Goal: Task Accomplishment & Management: Use online tool/utility

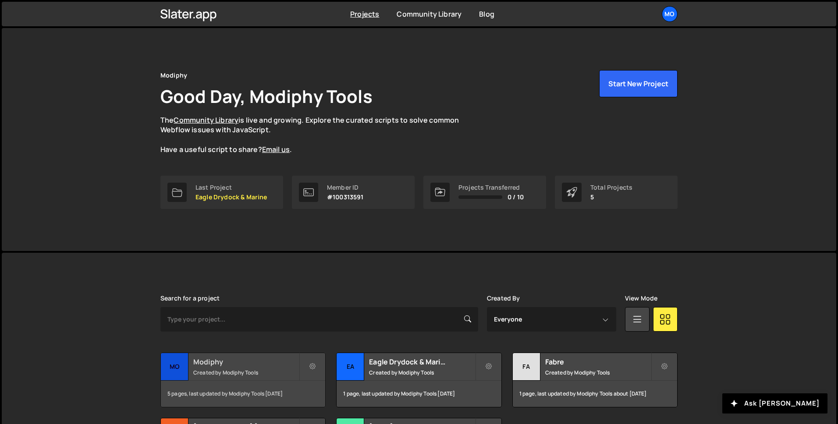
click at [258, 367] on div "Modiphy Created by Modiphy Tools" at bounding box center [243, 366] width 164 height 27
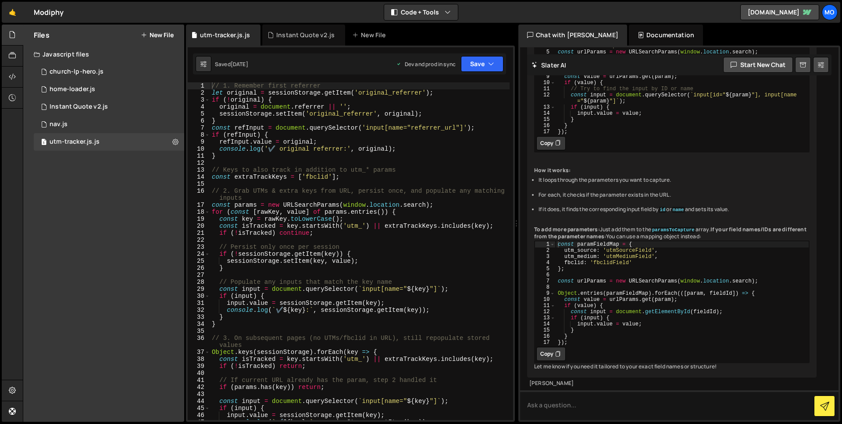
scroll to position [192, 0]
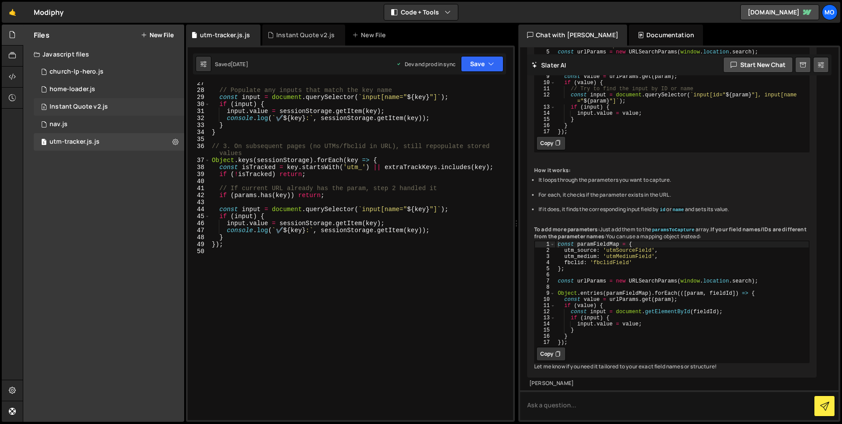
click at [98, 106] on div "Instant Quote v2.js" at bounding box center [79, 107] width 58 height 8
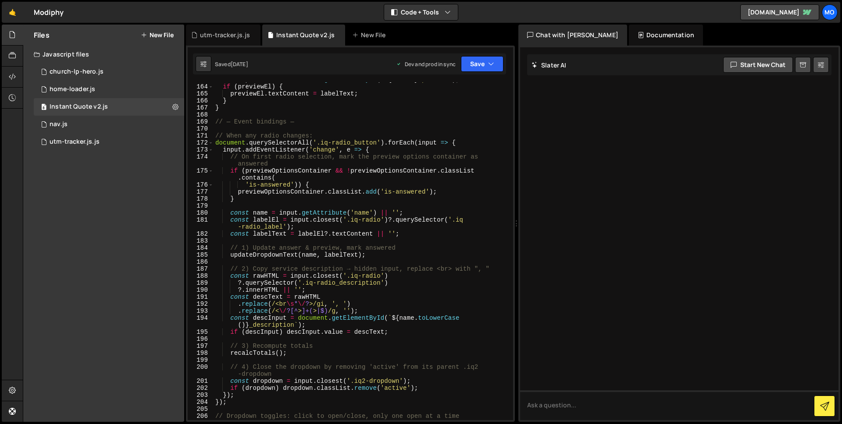
scroll to position [1588, 0]
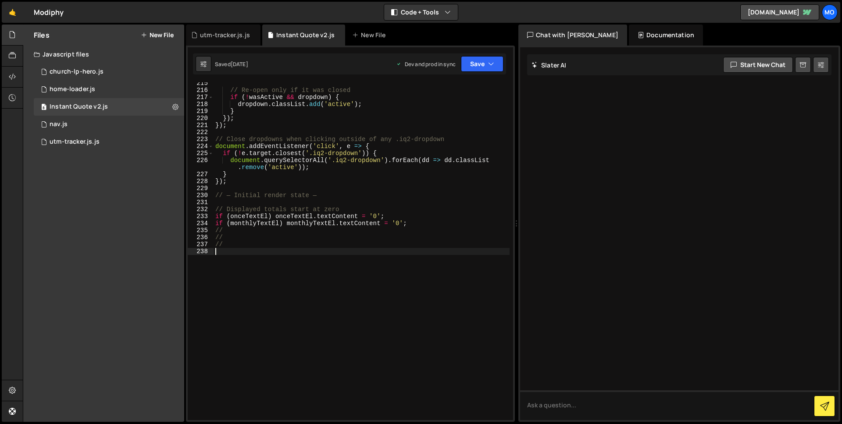
click at [372, 262] on div "// Re-open only if it was closed if ( ! wasActive && dropdown ) { dropdown . cl…" at bounding box center [361, 256] width 296 height 352
type textarea "// - Form Redirect - //"
paste textarea "});"
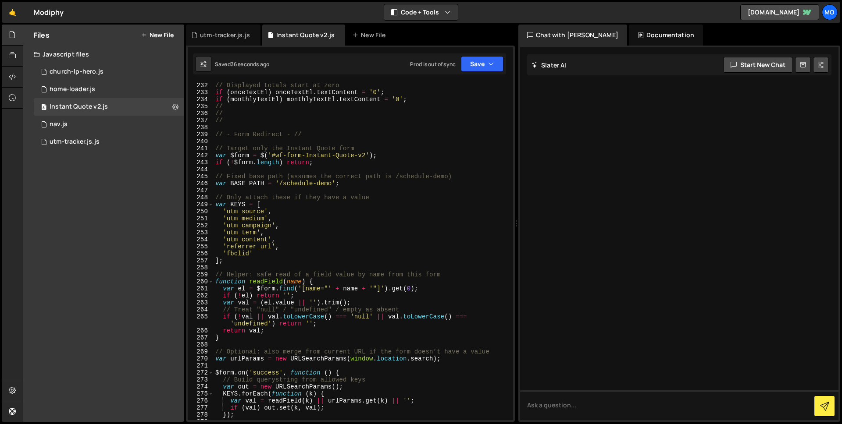
scroll to position [1712, 0]
click at [334, 152] on div "// Displayed totals start at zero if ( onceTextEl ) onceTextEl . textContent = …" at bounding box center [361, 258] width 296 height 352
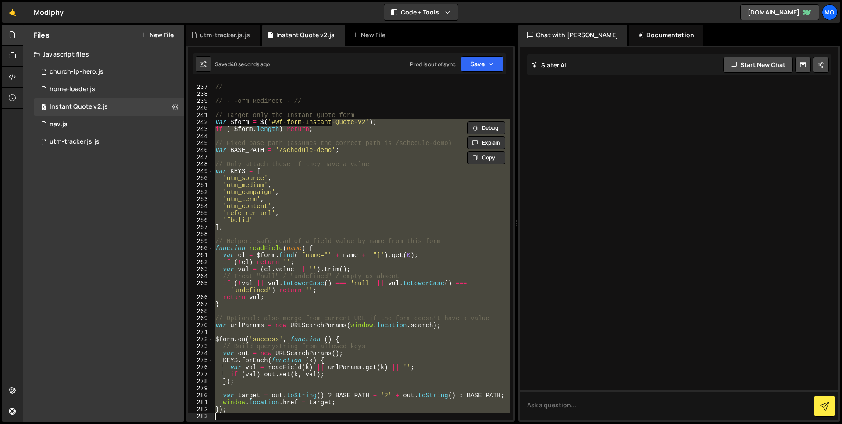
scroll to position [1745, 0]
type textarea "// });"
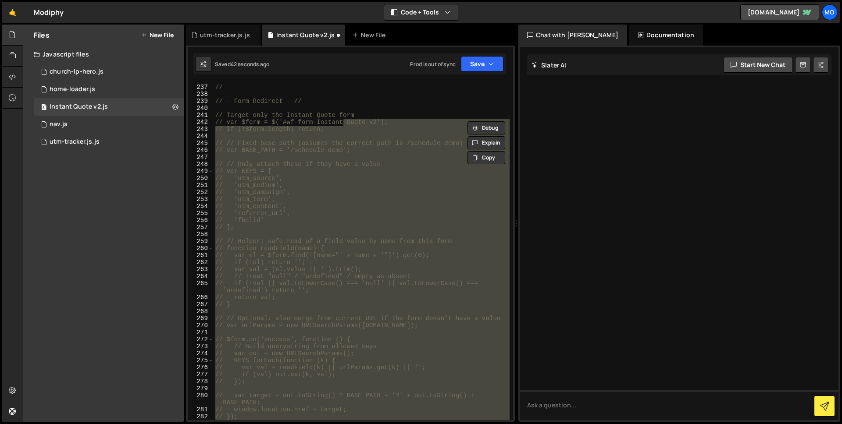
scroll to position [1914, 0]
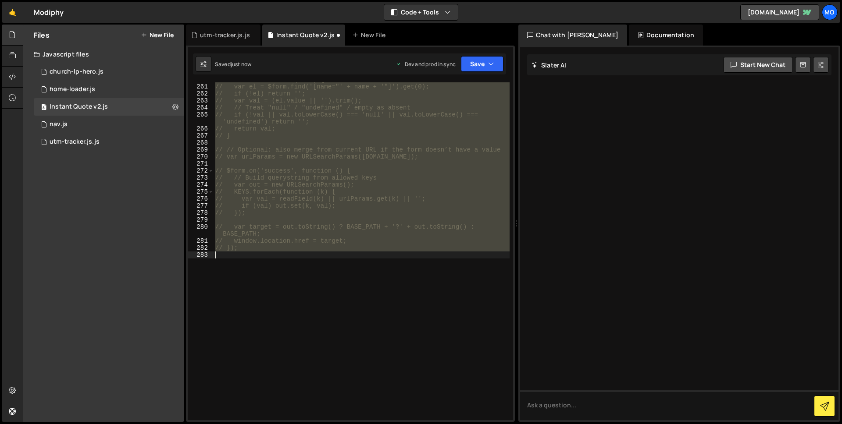
type textarea "var $form = $('#wf-form-Instant-Quote-v2');"
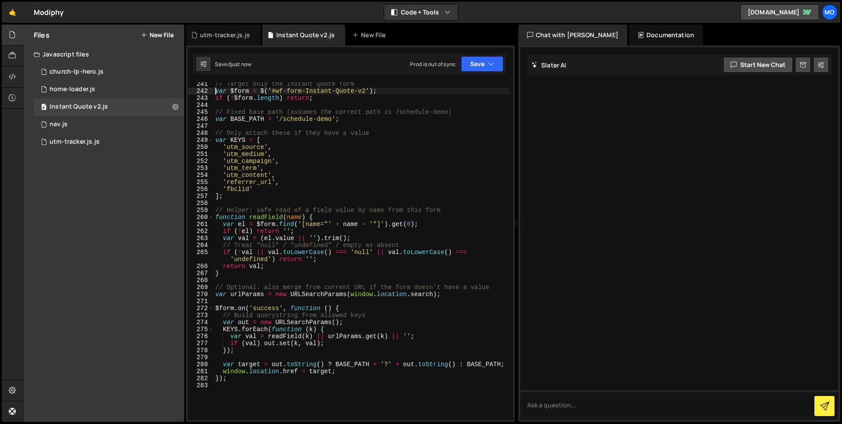
scroll to position [1777, 0]
click at [270, 386] on div "// Target only the Instant Quote form var $form = $ ( '#wf-form-Instant-Quote-v…" at bounding box center [361, 255] width 296 height 352
click at [262, 377] on div "// Target only the Instant Quote form var $form = $ ( '#wf-form-Instant-Quote-v…" at bounding box center [361, 255] width 296 height 352
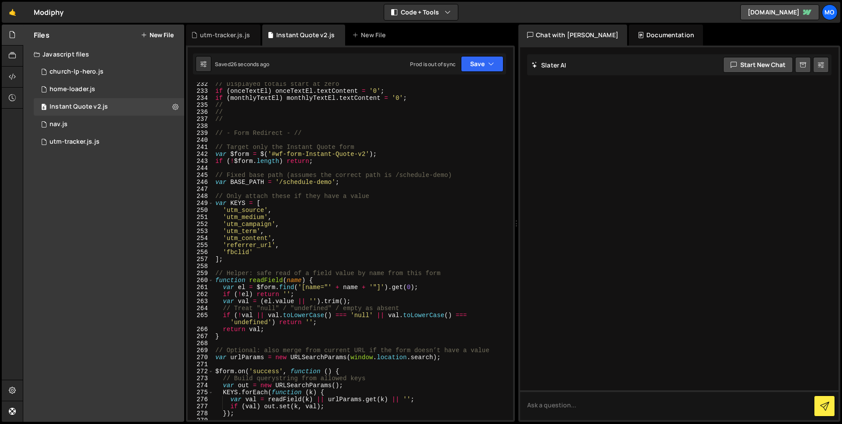
scroll to position [1687, 0]
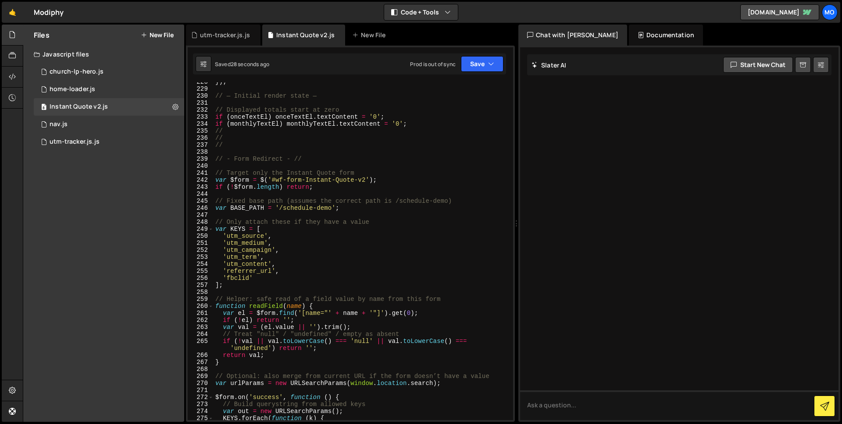
click at [217, 179] on div "}) ; // — Initial render state — // Displayed totals start at zero if ( onceTex…" at bounding box center [361, 254] width 296 height 352
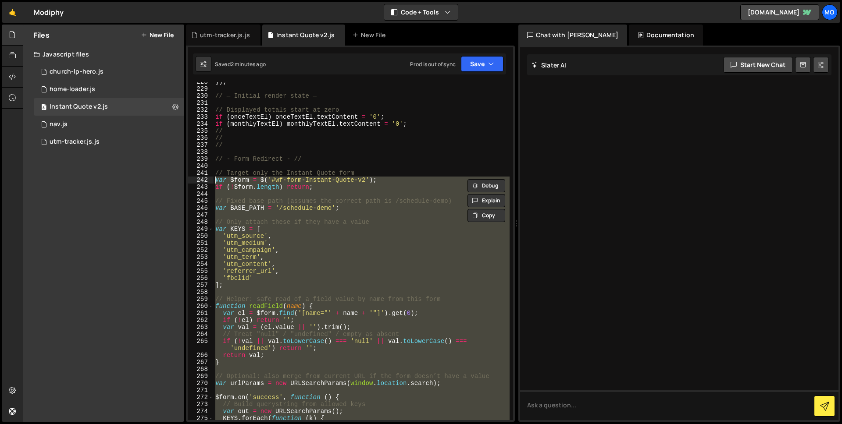
paste textarea "}"
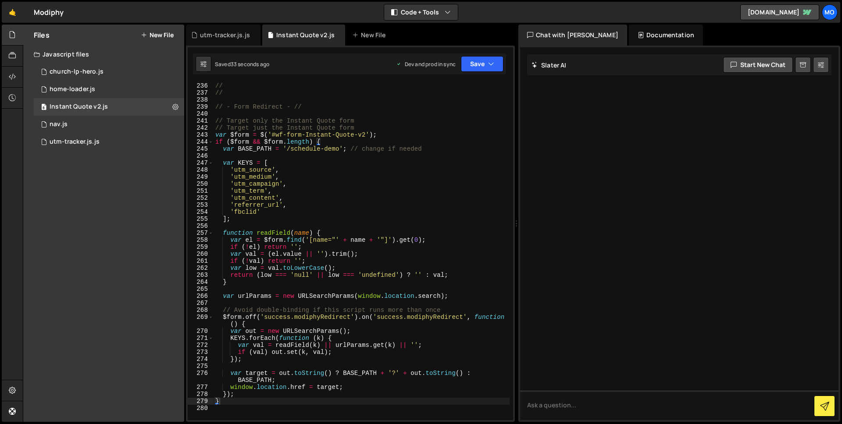
scroll to position [1733, 0]
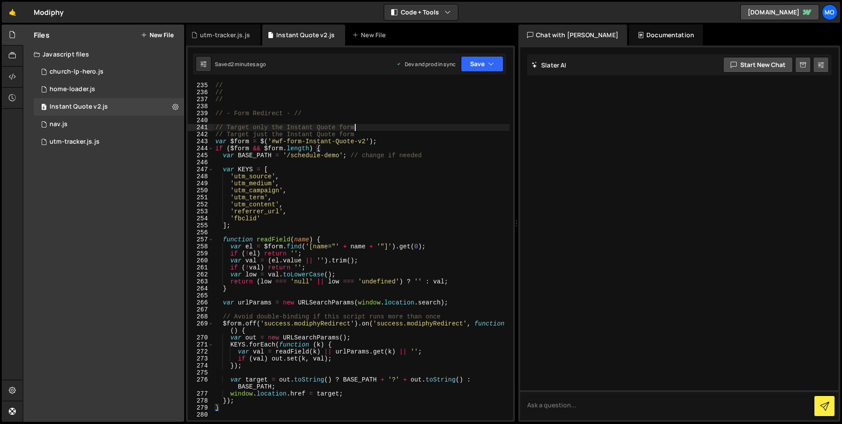
click at [368, 125] on div "// // // // - Form Redirect - // // Target only the Instant Quote form // Targe…" at bounding box center [361, 258] width 296 height 352
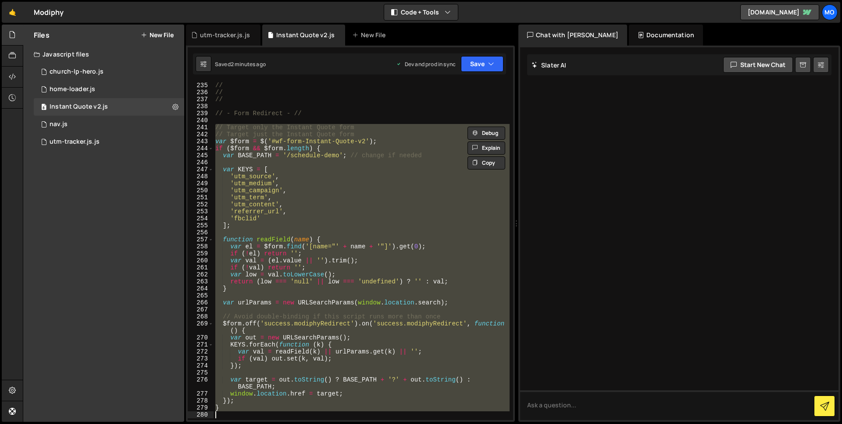
paste textarea
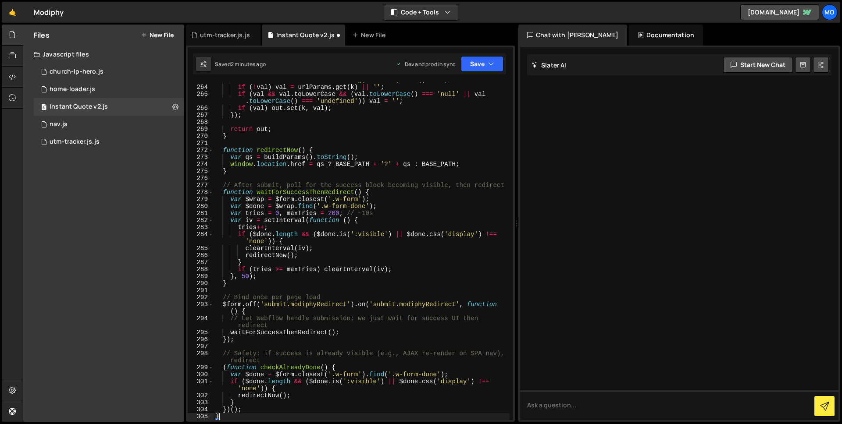
scroll to position [1934, 0]
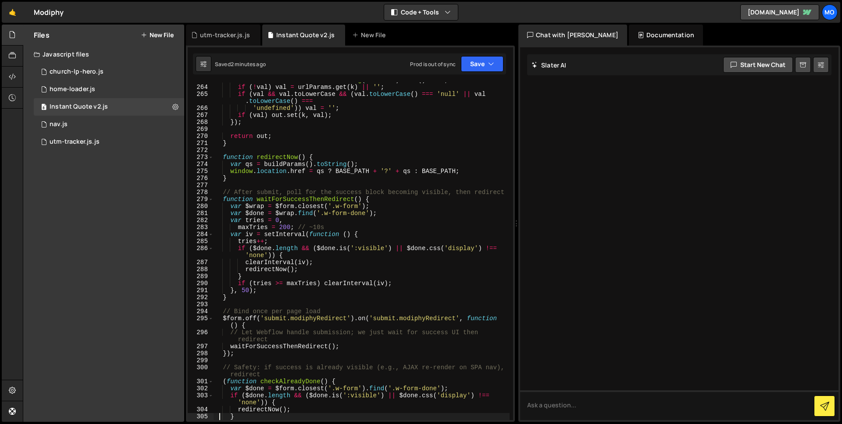
click at [296, 245] on div "var val = el && el . value ? String ( el . value ) . trim ( ) : '' ; if ( ! val…" at bounding box center [361, 253] width 296 height 352
click at [296, 258] on div "var val = el && el . value ? String ( el . value ) . trim ( ) : '' ; if ( ! val…" at bounding box center [361, 253] width 296 height 352
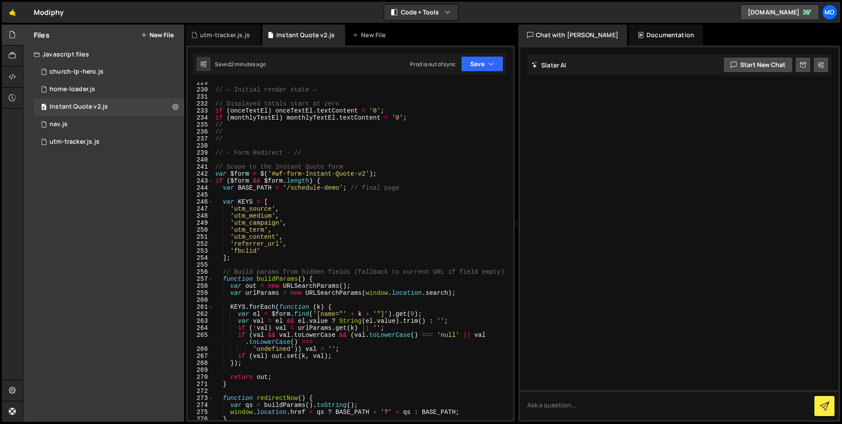
scroll to position [1694, 0]
click at [270, 171] on div "// — Initial render state — // Displayed totals start at zero if ( onceTextEl )…" at bounding box center [361, 255] width 296 height 352
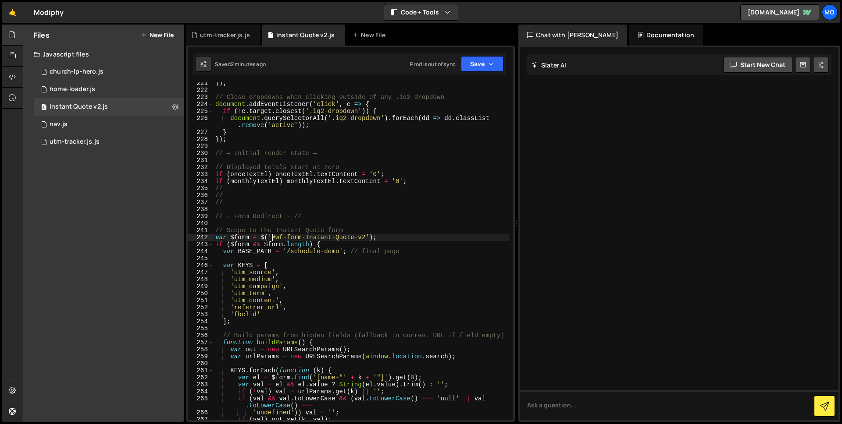
scroll to position [1625, 0]
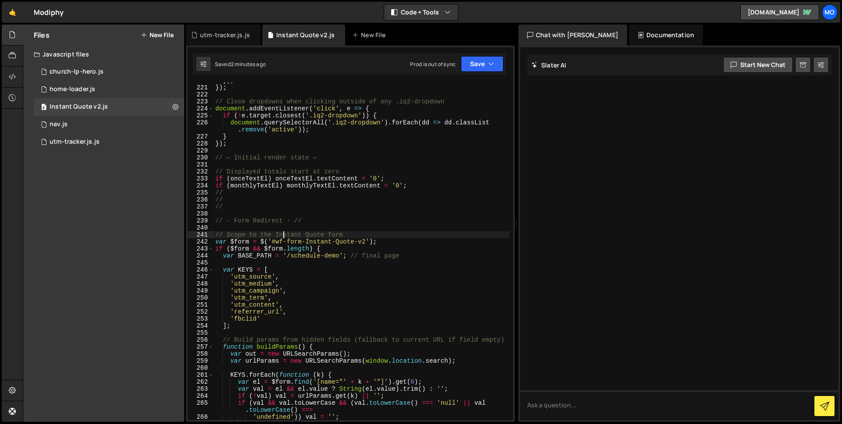
click at [283, 235] on div "}) ; }) ; // Close dropdowns when clicking outside of any .iq2-dropdown documen…" at bounding box center [361, 253] width 296 height 352
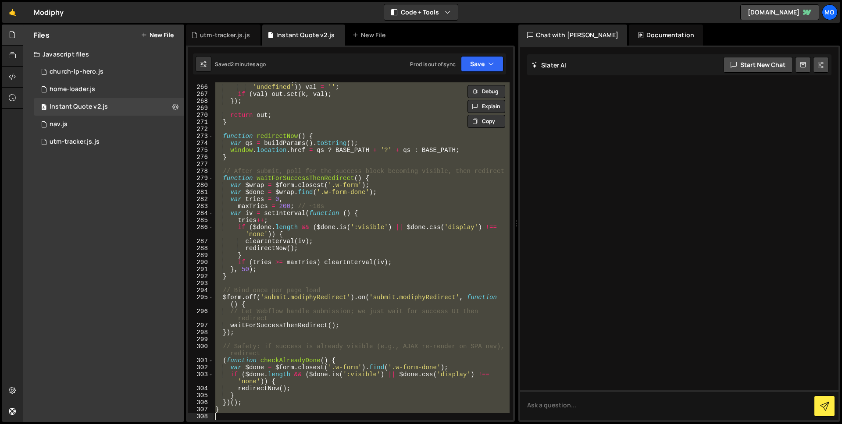
scroll to position [1955, 0]
type textarea "// }"
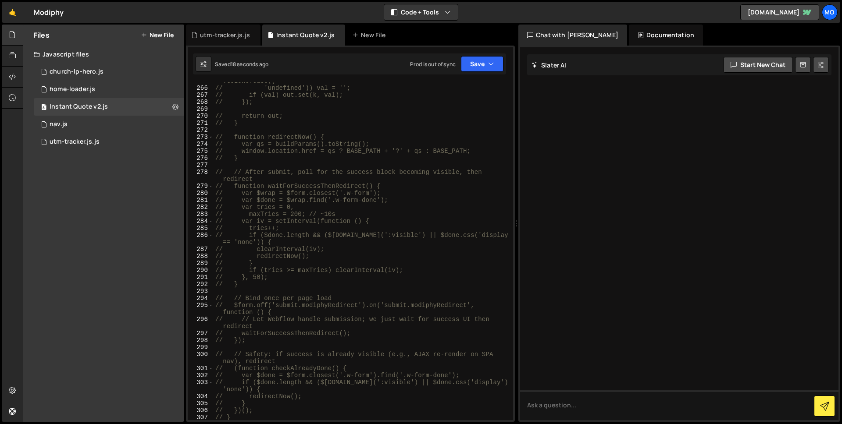
scroll to position [2132, 0]
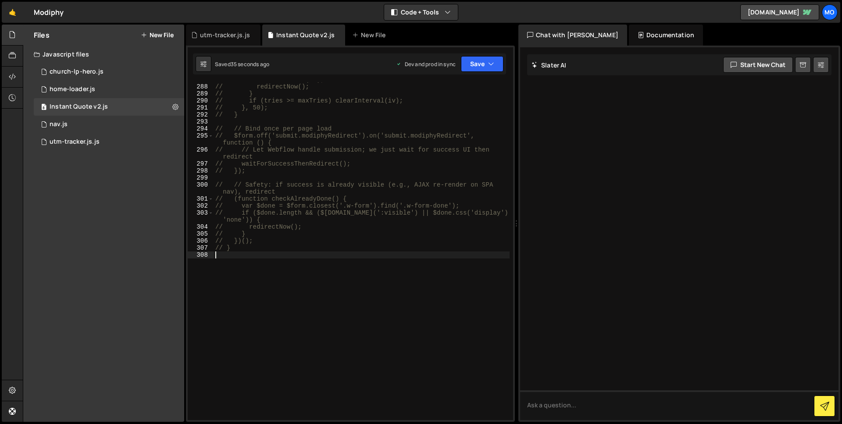
click at [263, 249] on div "// clearInterval(iv); // redirectNow(); // } // if (tries >= maxTries) clearInt…" at bounding box center [361, 252] width 296 height 352
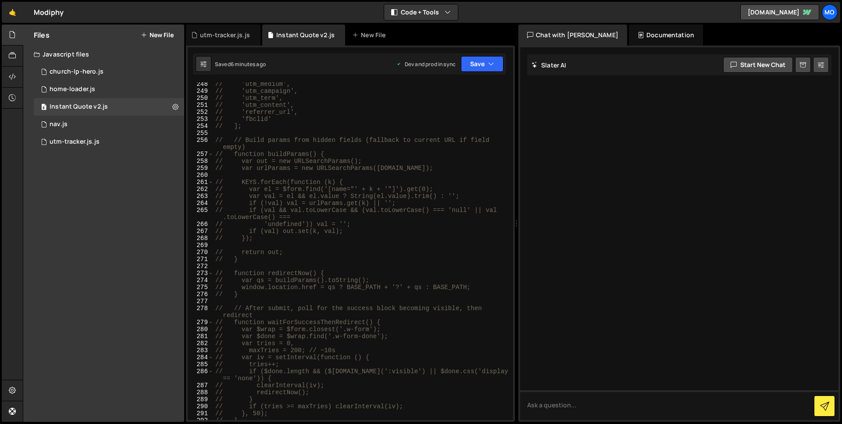
scroll to position [1630, 0]
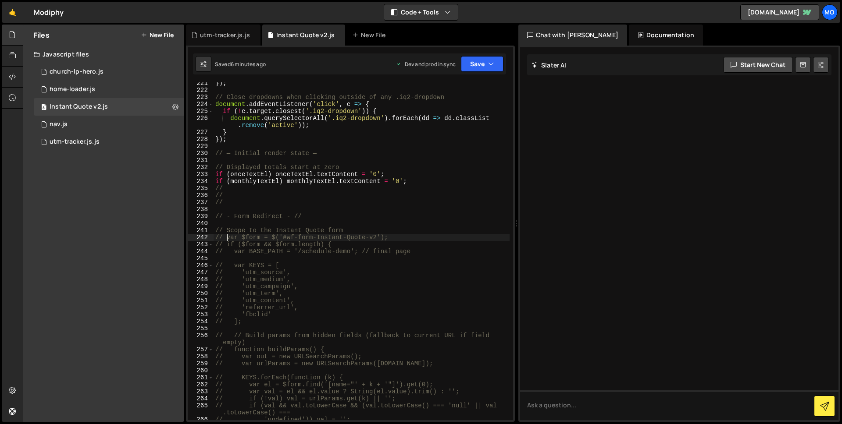
click at [227, 238] on div "}) ; // Close dropdowns when clicking outside of any .iq2-dropdown document . a…" at bounding box center [361, 256] width 296 height 352
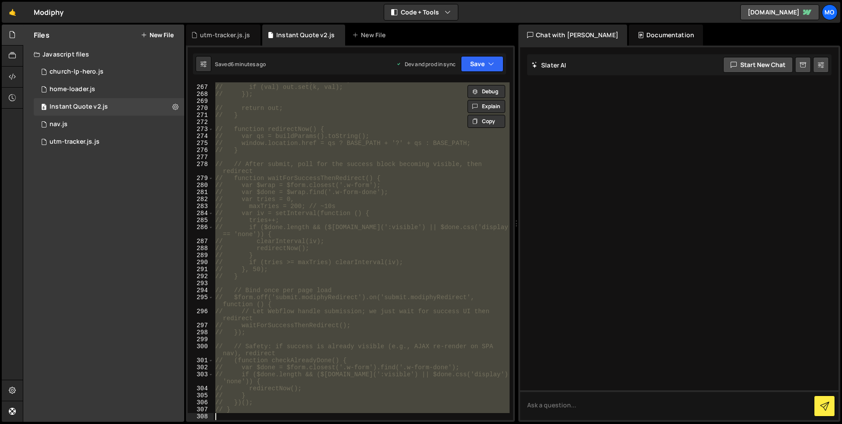
type textarea "}"
